Goal: Navigation & Orientation: Find specific page/section

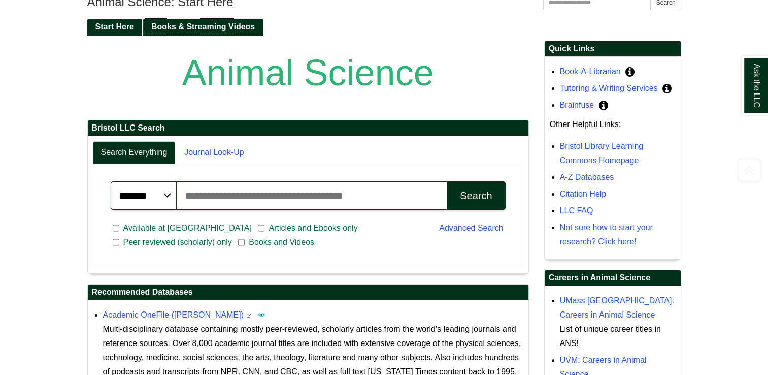
scroll to position [152, 0]
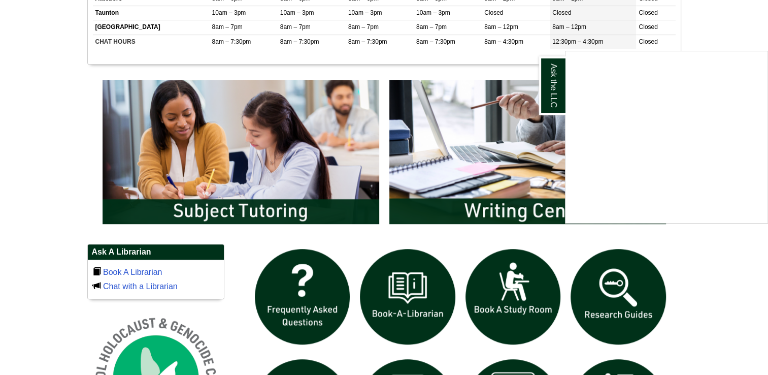
scroll to position [609, 0]
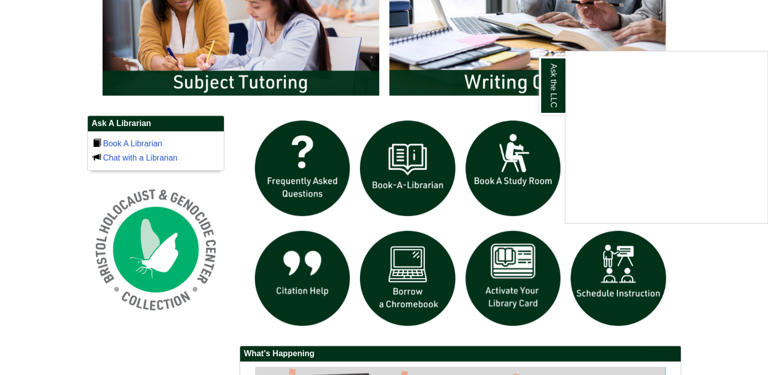
click at [720, 26] on div "Ask the LLC" at bounding box center [384, 187] width 768 height 375
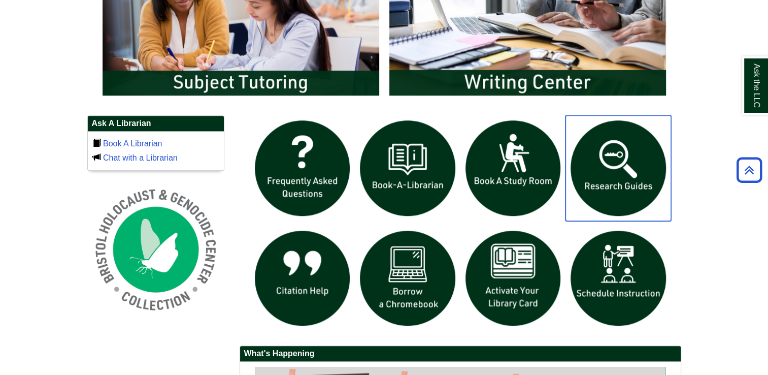
click at [623, 174] on img "slideshow" at bounding box center [619, 168] width 106 height 106
